Goal: Find specific page/section: Find specific page/section

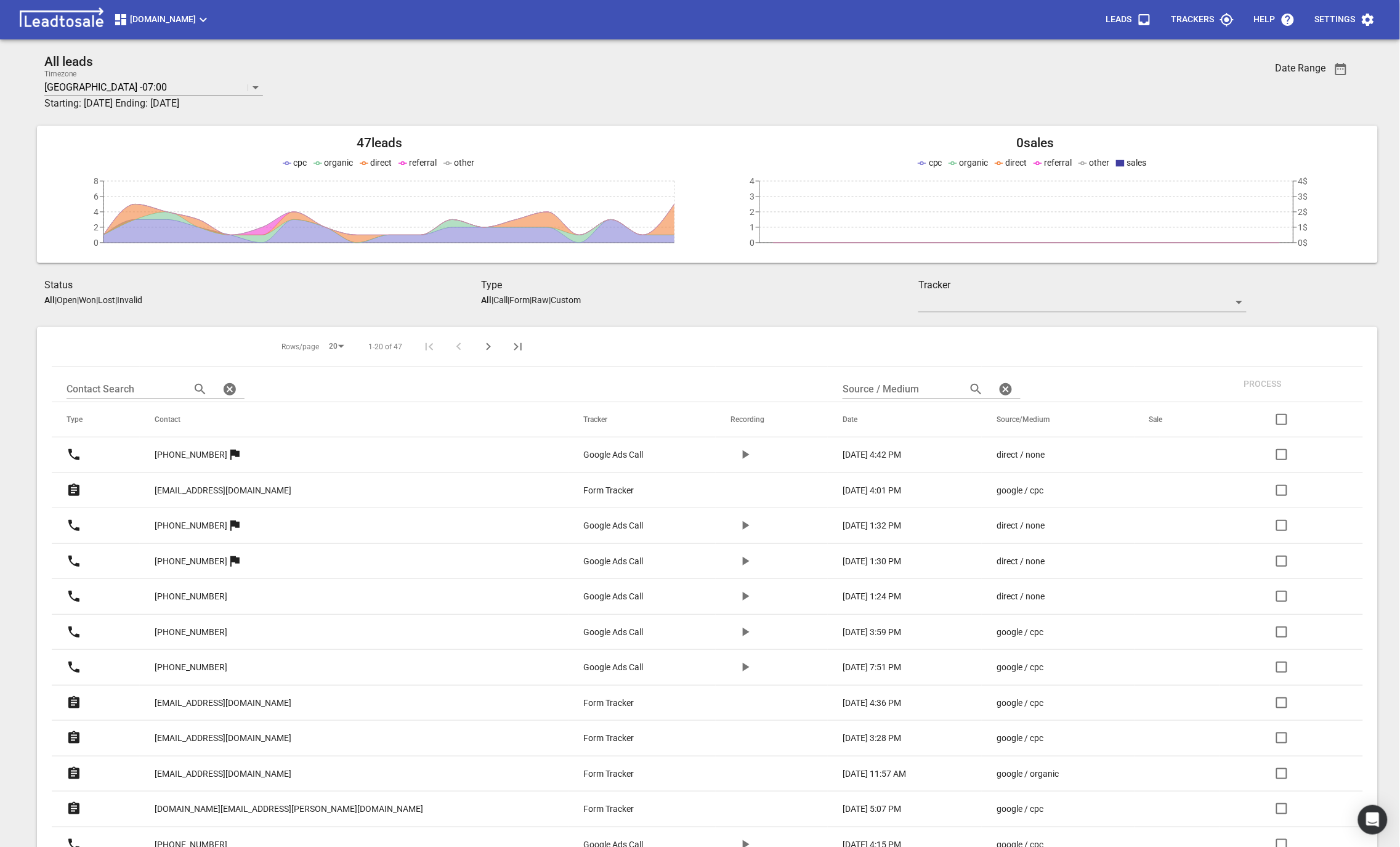
click at [227, 488] on p "[EMAIL_ADDRESS][DOMAIN_NAME]" at bounding box center [223, 490] width 137 height 13
